Goal: Find specific page/section

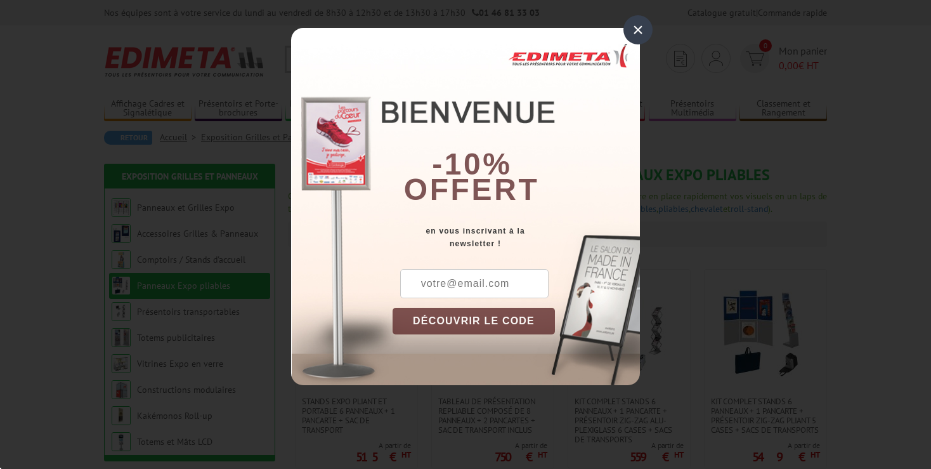
scroll to position [181, 0]
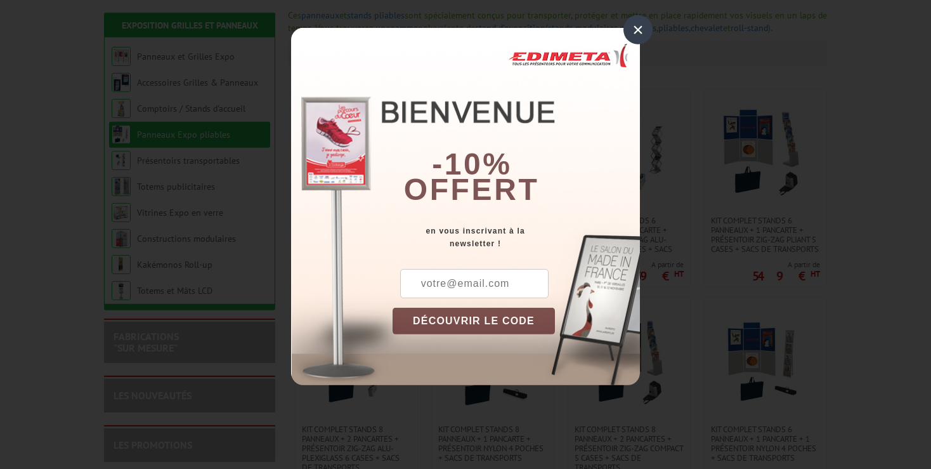
click at [644, 32] on div "×" at bounding box center [638, 29] width 29 height 29
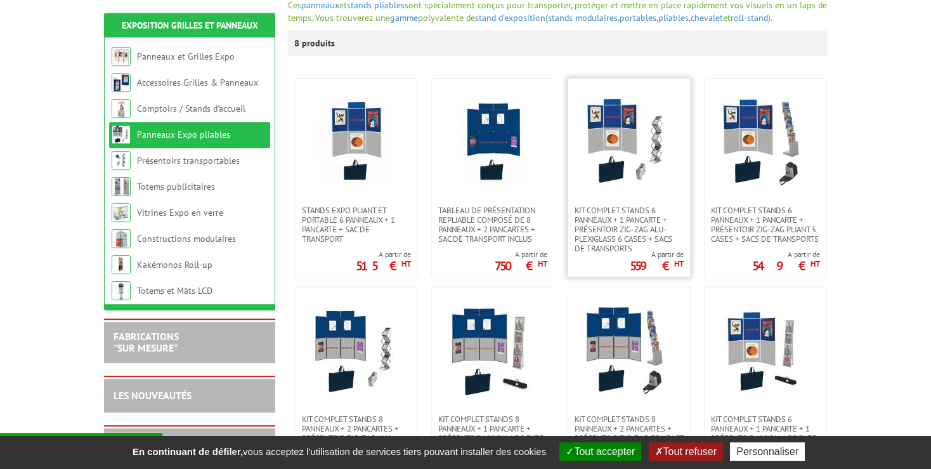
scroll to position [190, 0]
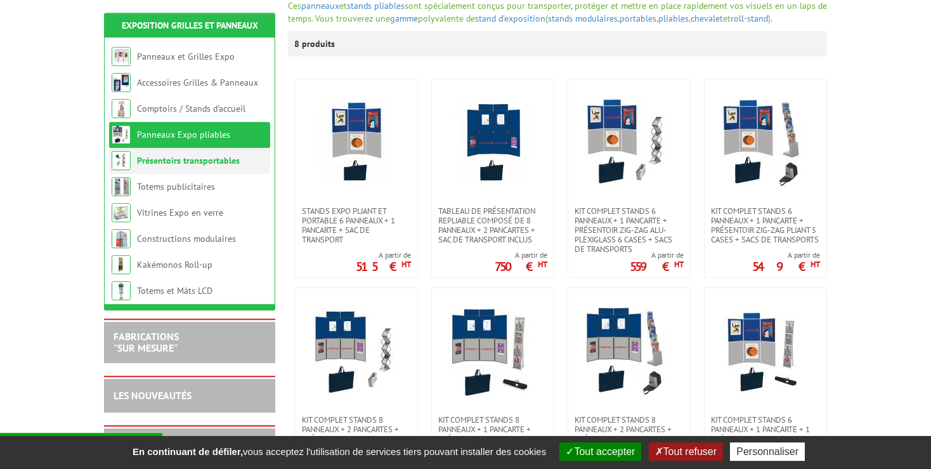
click at [236, 169] on li "Présentoirs transportables" at bounding box center [189, 161] width 161 height 26
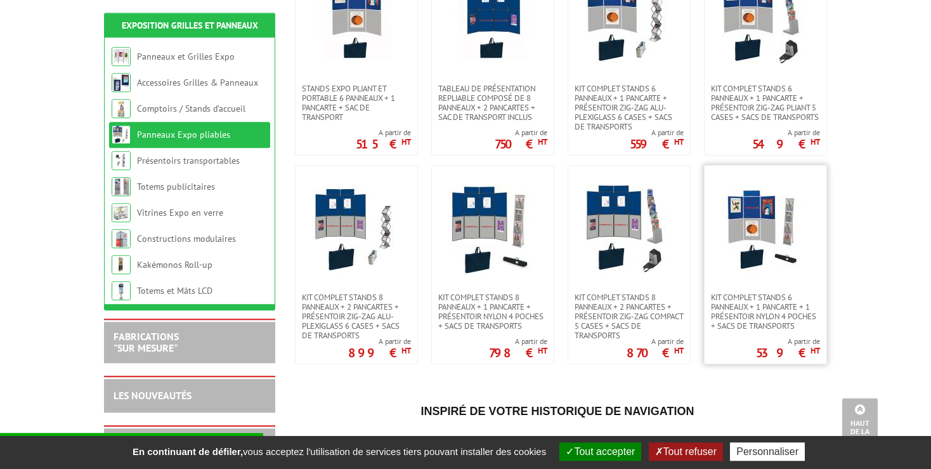
scroll to position [310, 0]
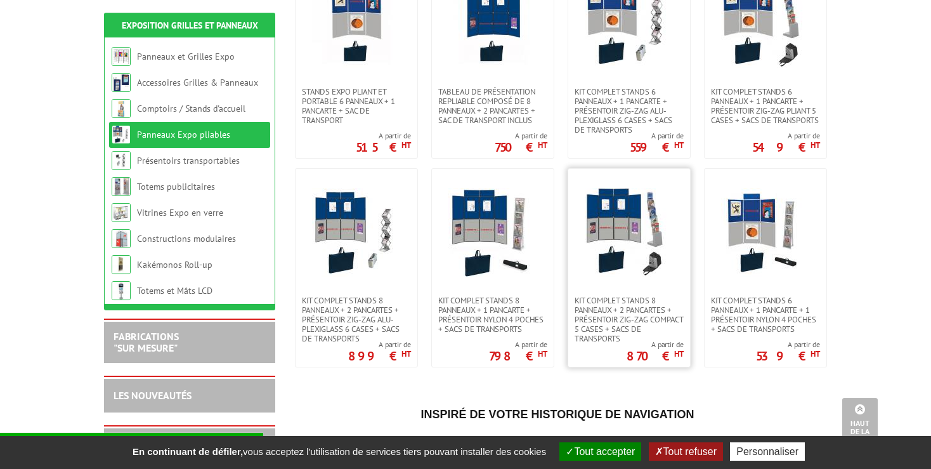
click at [633, 247] on img at bounding box center [629, 232] width 89 height 89
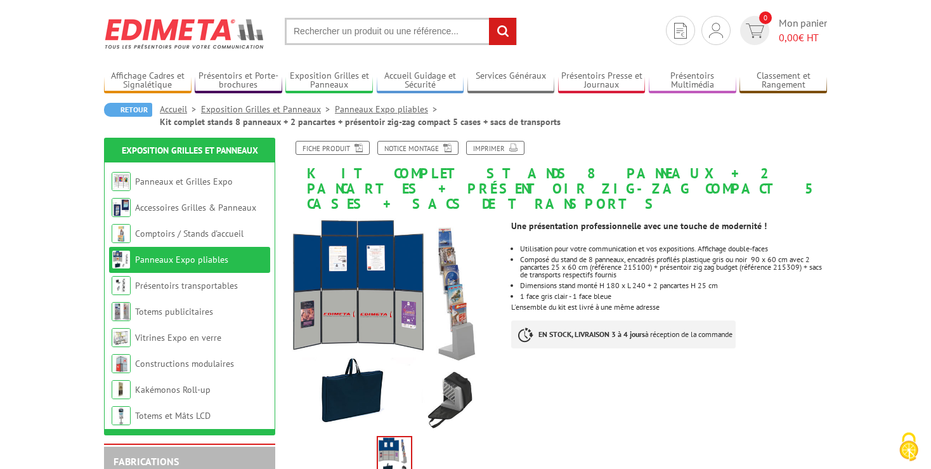
scroll to position [74, 0]
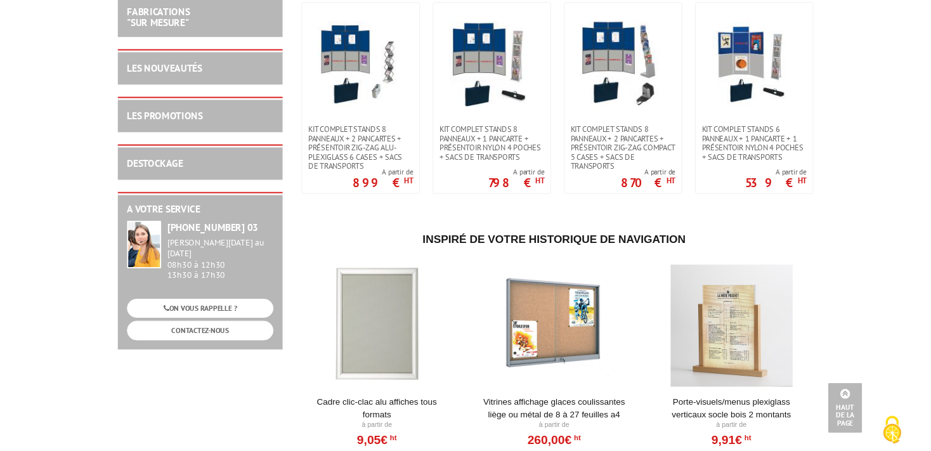
scroll to position [50, 0]
